Goal: Navigation & Orientation: Find specific page/section

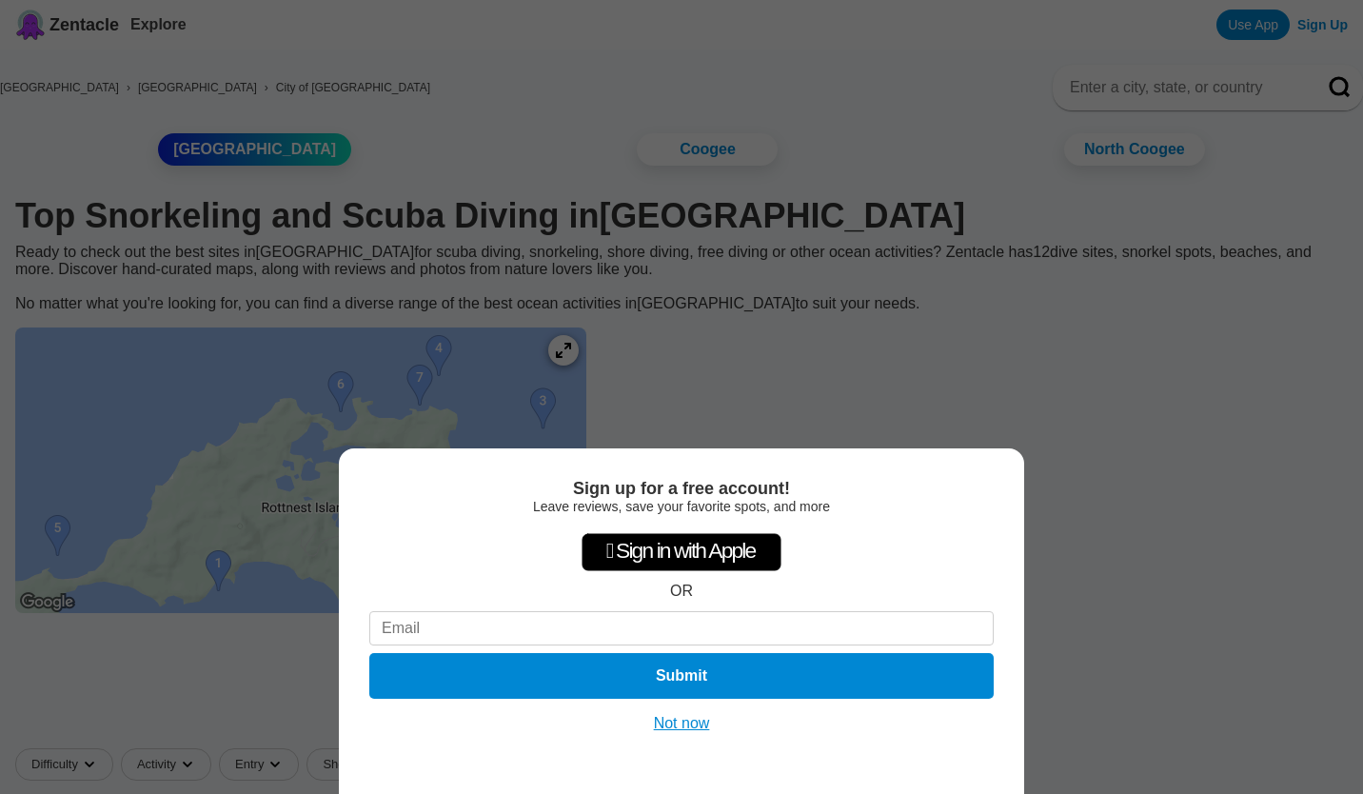
click at [677, 721] on button "Not now" at bounding box center [682, 723] width 68 height 19
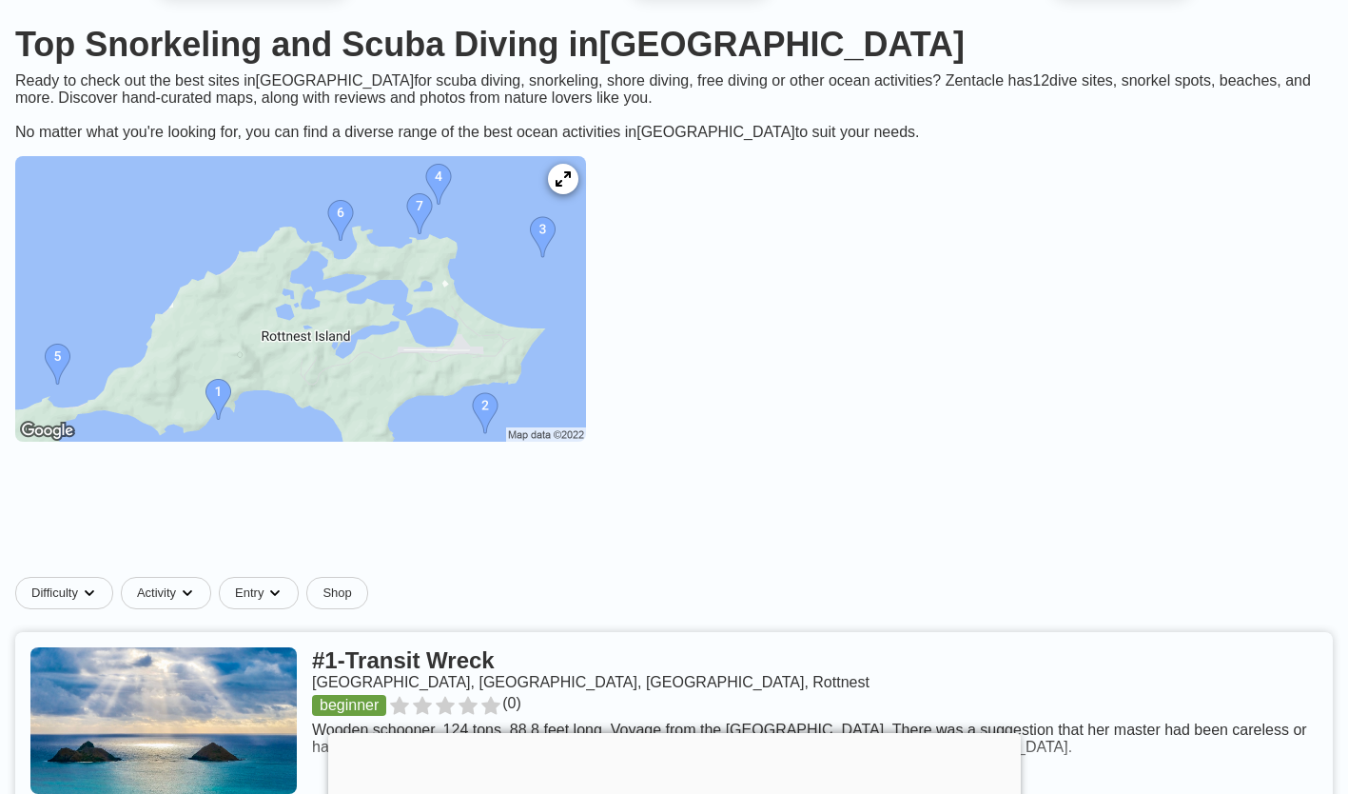
scroll to position [173, 0]
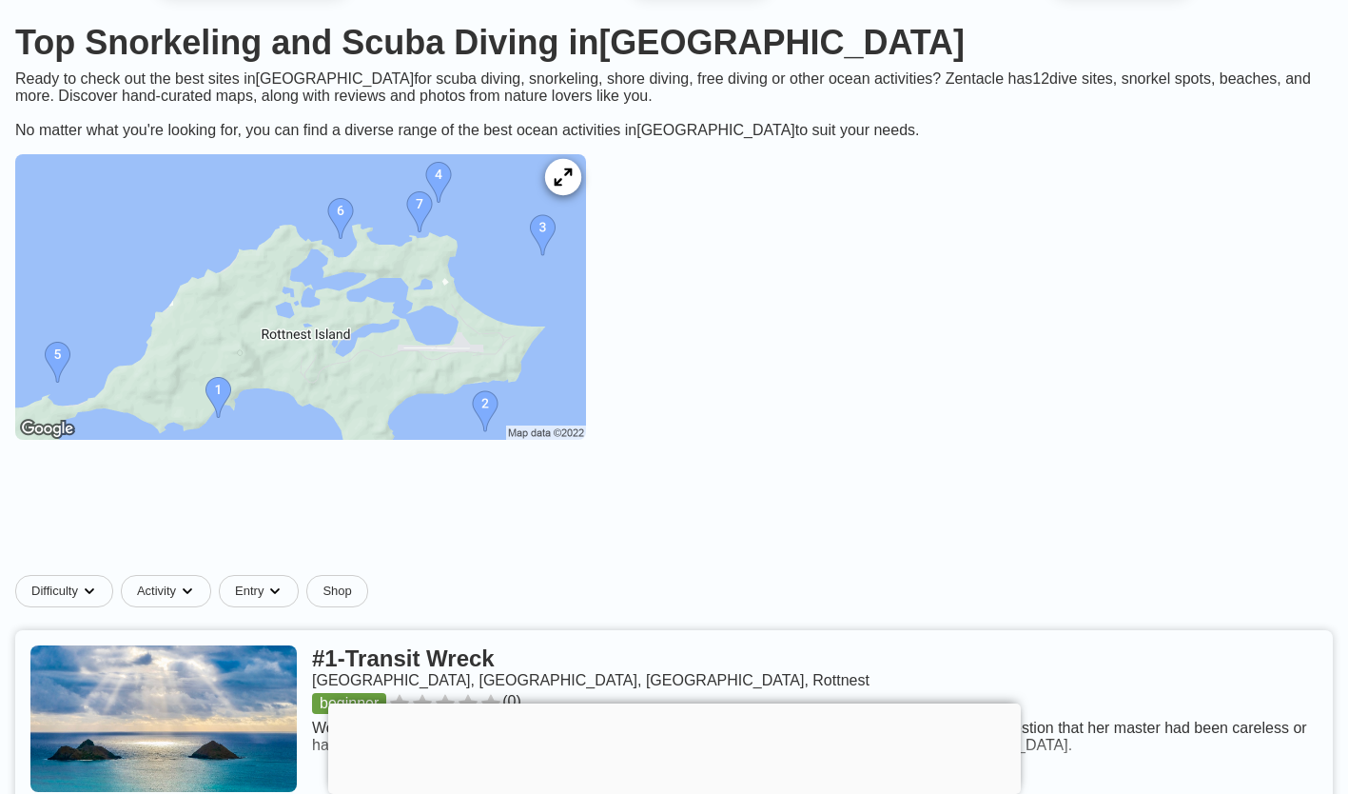
click at [581, 187] on div at bounding box center [563, 177] width 36 height 36
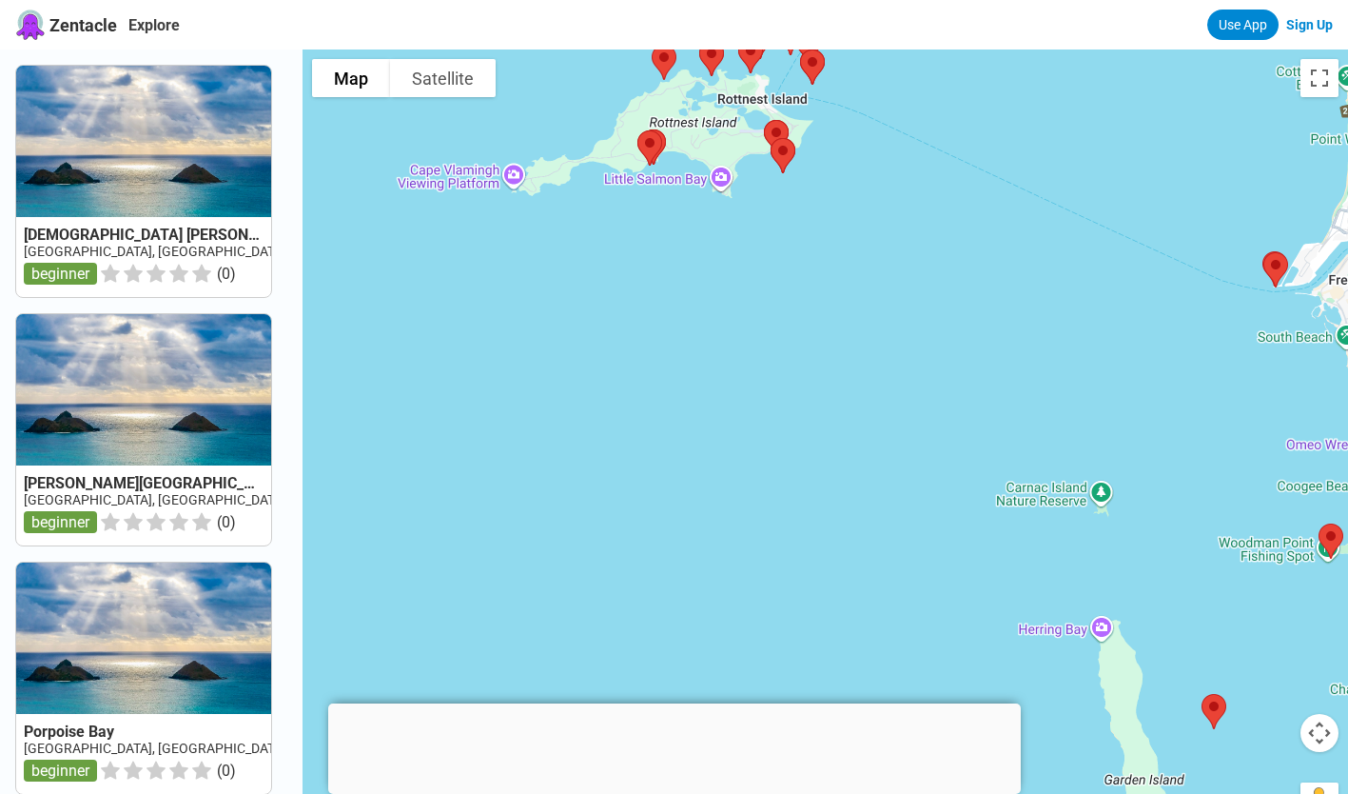
drag, startPoint x: 696, startPoint y: 305, endPoint x: 820, endPoint y: 624, distance: 341.9
click at [820, 624] on div at bounding box center [826, 446] width 1046 height 794
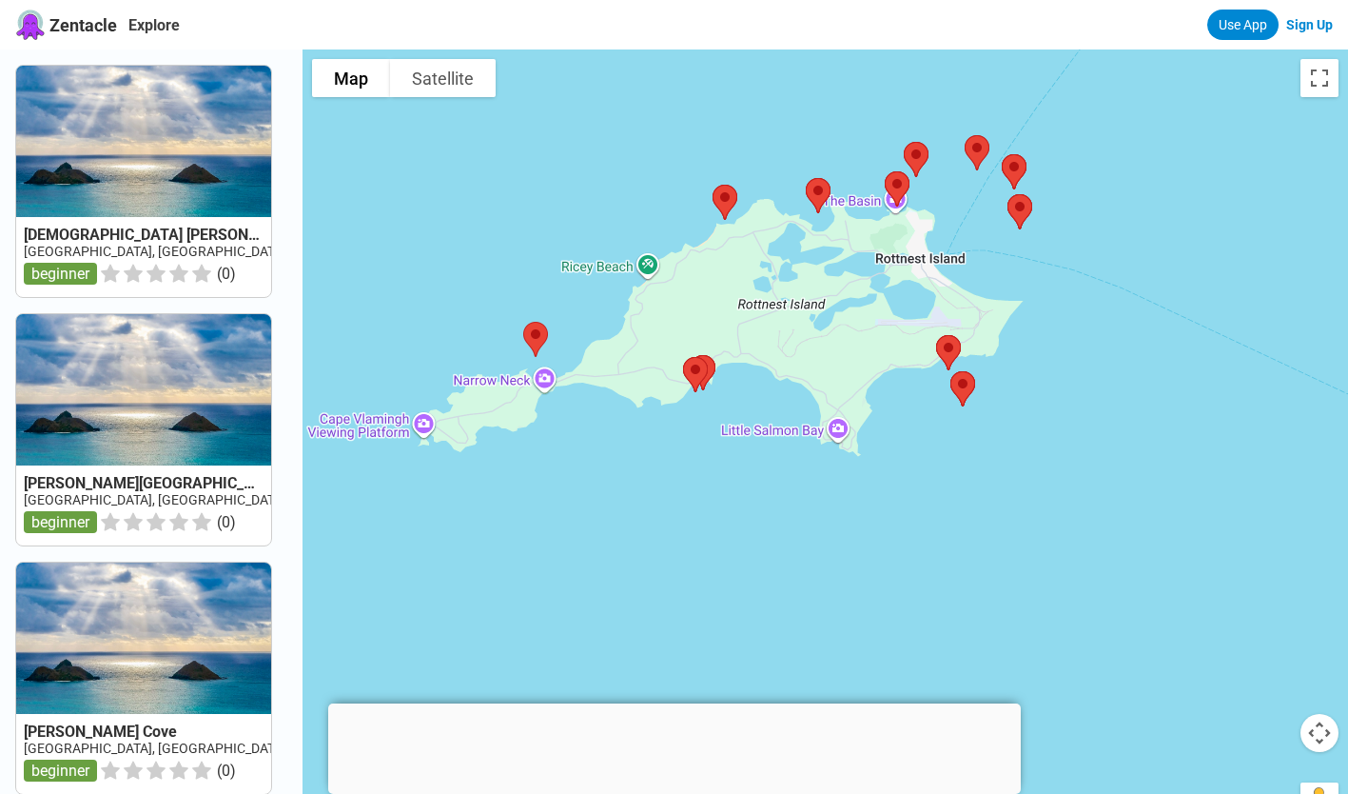
drag, startPoint x: 618, startPoint y: 311, endPoint x: 706, endPoint y: 439, distance: 154.7
click at [706, 439] on div at bounding box center [826, 446] width 1046 height 794
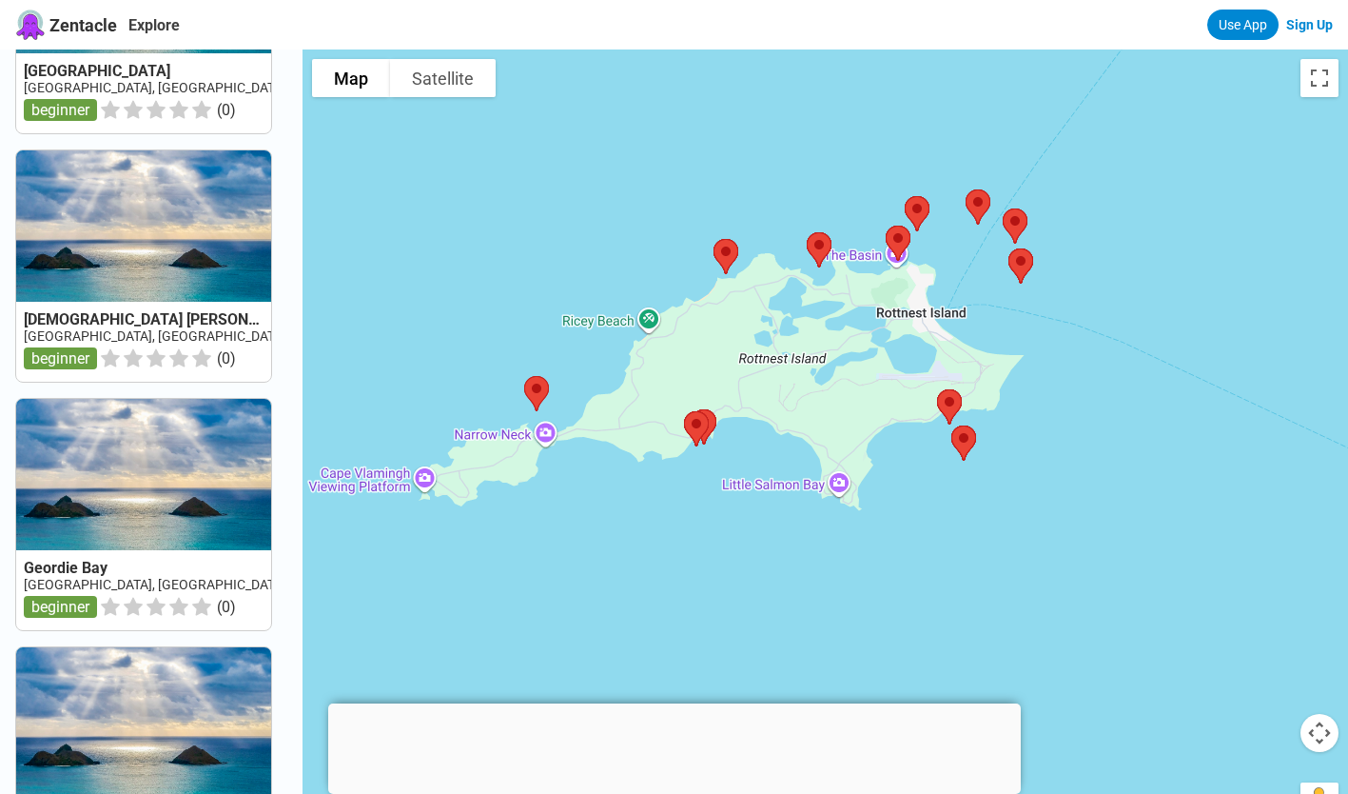
scroll to position [678, 0]
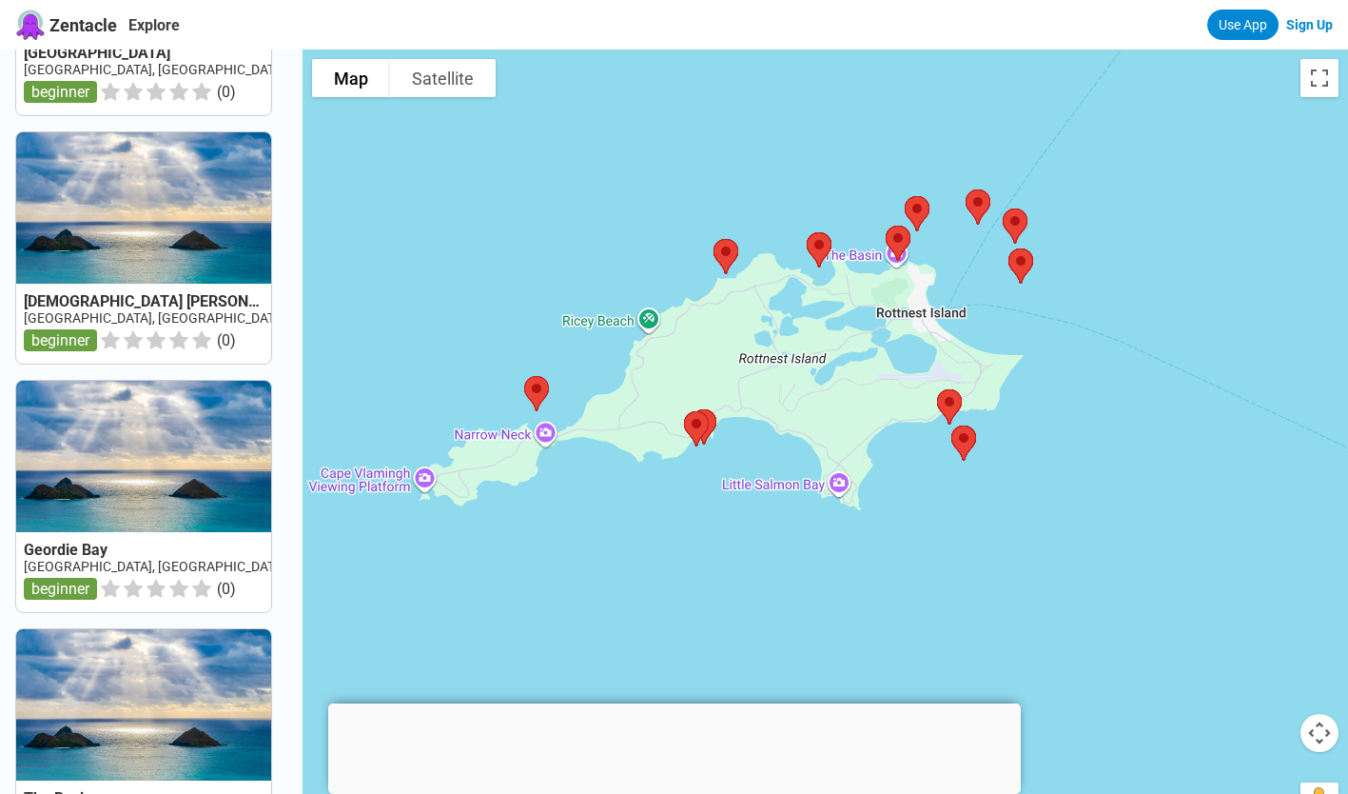
click at [244, 318] on link at bounding box center [143, 247] width 255 height 231
